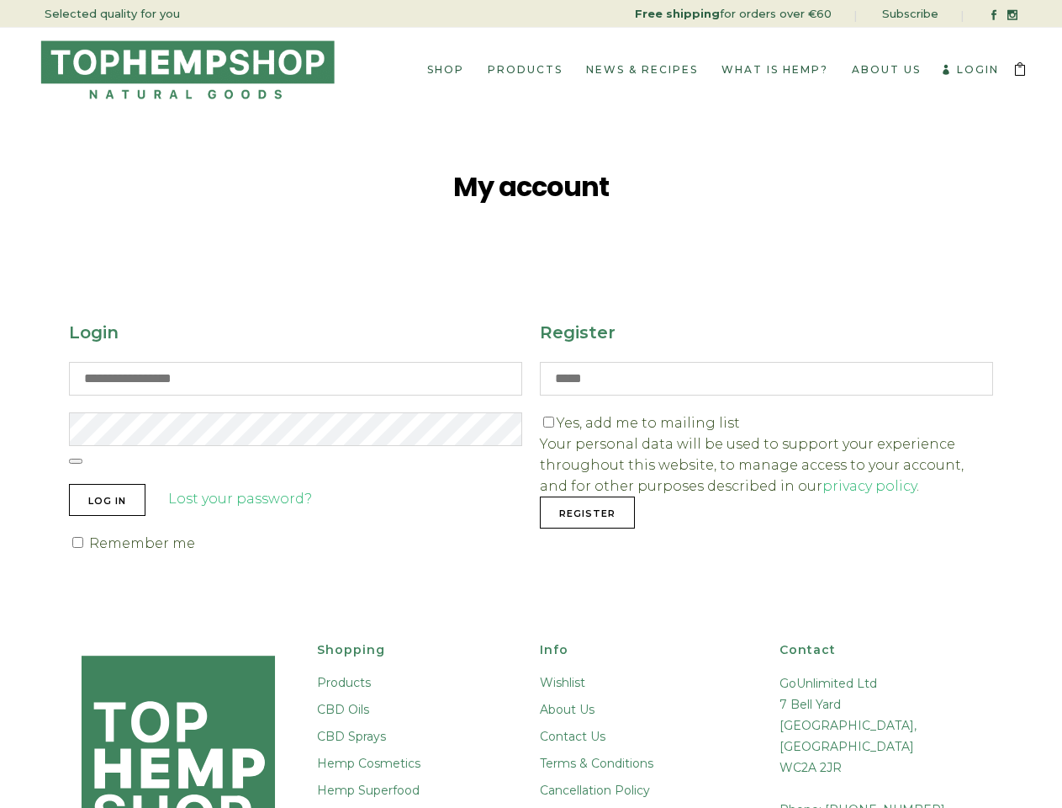
click at [531, 404] on div "Login Log in Lost your password? Remember me Register Anti-spam Yes, add me to …" at bounding box center [531, 425] width 925 height 290
click at [970, 69] on link "Login" at bounding box center [970, 69] width 58 height 13
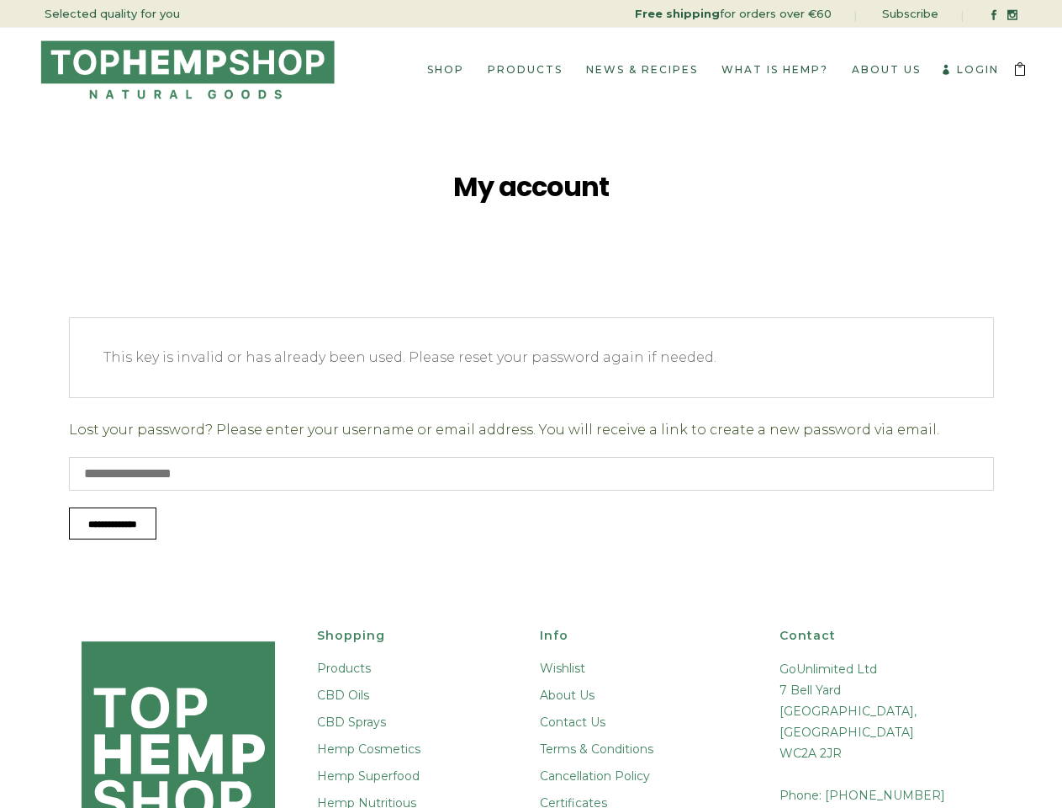
click at [531, 404] on div "**********" at bounding box center [531, 428] width 925 height 222
click at [970, 69] on link "Login" at bounding box center [970, 69] width 58 height 13
